Goal: Task Accomplishment & Management: Complete application form

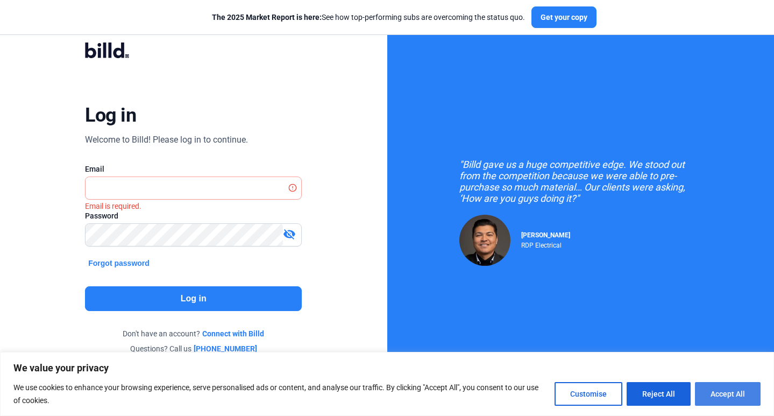
click at [723, 401] on button "Accept All" at bounding box center [728, 394] width 66 height 24
checkbox input "true"
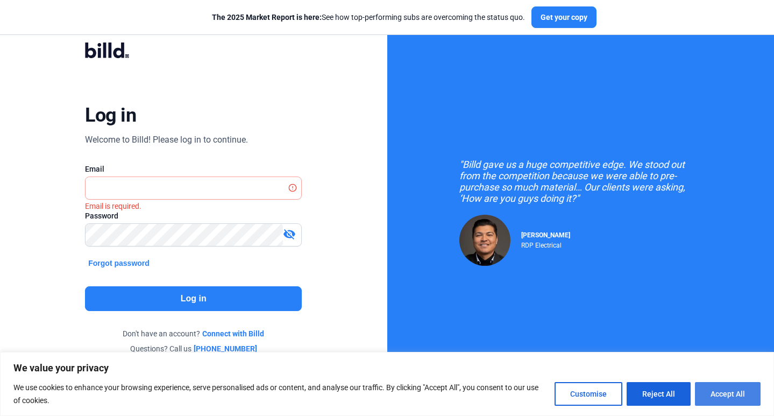
checkbox input "true"
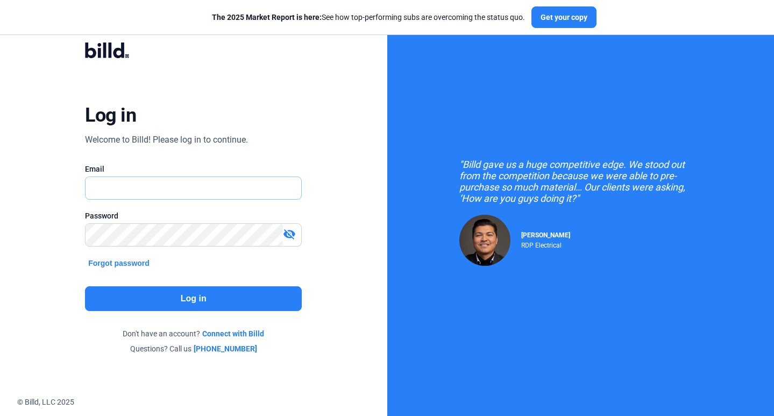
click at [182, 183] on input "text" at bounding box center [194, 188] width 216 height 22
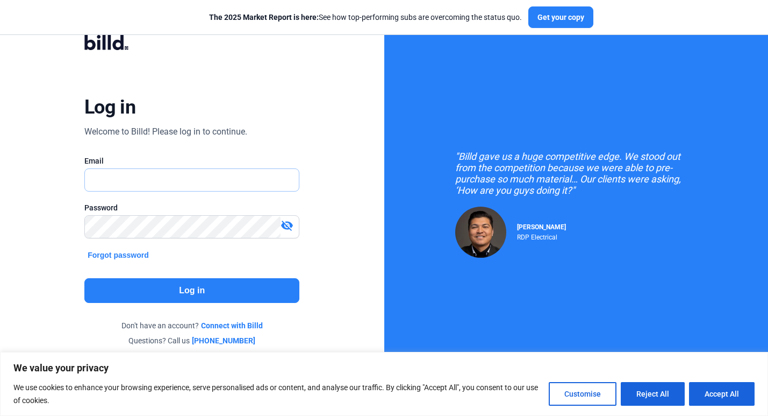
scroll to position [10, 0]
